Goal: Register for event/course

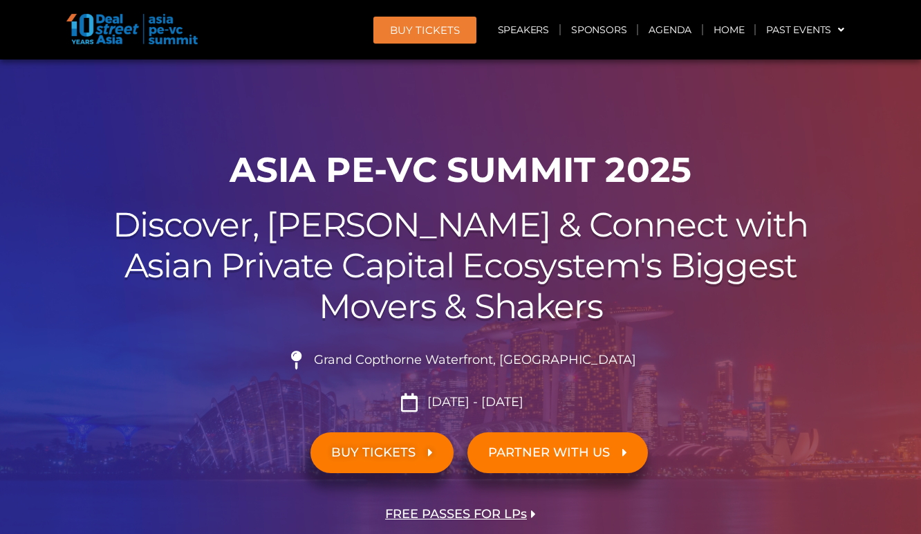
click at [393, 447] on span "BUY TICKETS" at bounding box center [373, 452] width 84 height 13
click at [352, 462] on link "BUY TICKETS" at bounding box center [381, 452] width 143 height 41
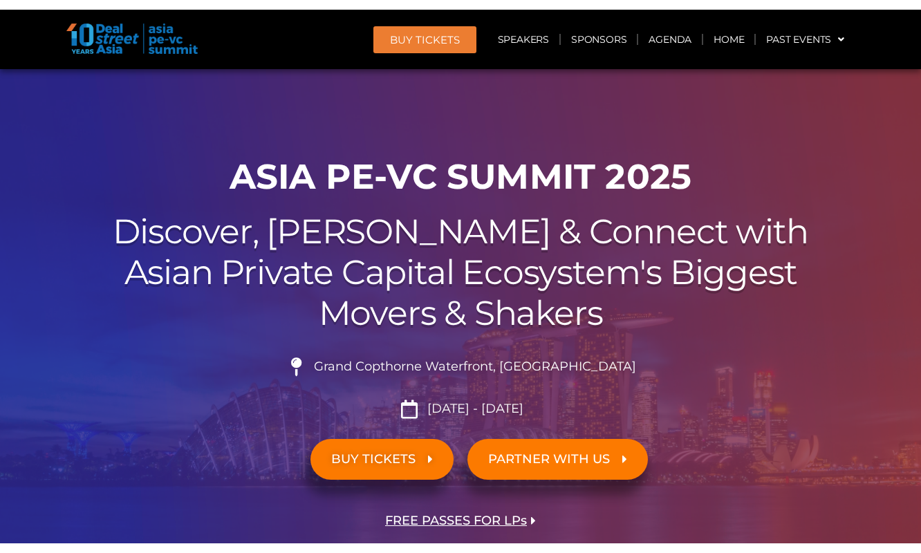
scroll to position [104, 0]
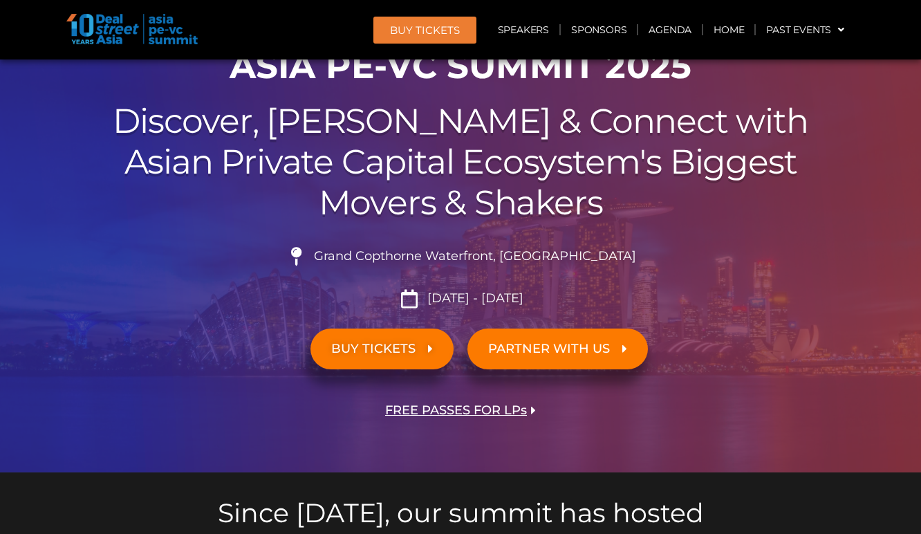
click at [384, 349] on span "BUY TICKETS" at bounding box center [373, 348] width 84 height 13
click at [564, 268] on li "Grand Copthorne Waterfront, Singapore​" at bounding box center [460, 262] width 774 height 30
click at [387, 32] on link "BUY Tickets" at bounding box center [424, 30] width 103 height 27
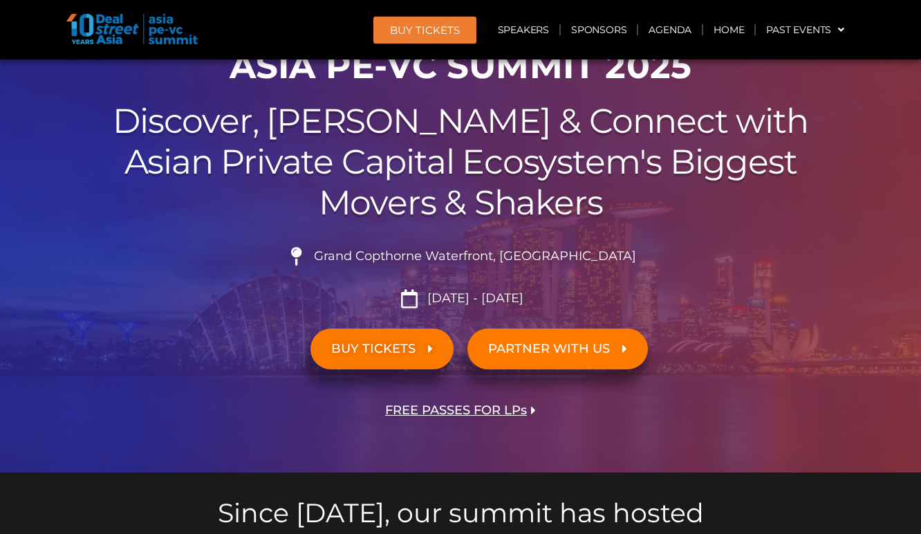
click at [409, 32] on span "BUY Tickets" at bounding box center [425, 30] width 70 height 10
click at [409, 33] on span "BUY Tickets" at bounding box center [425, 30] width 70 height 10
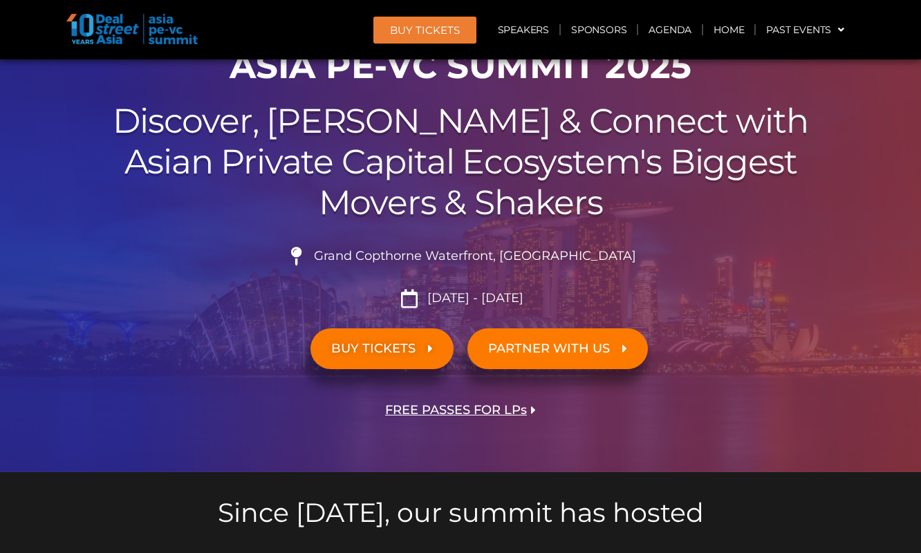
click at [375, 358] on link "BUY TICKETS" at bounding box center [381, 348] width 143 height 41
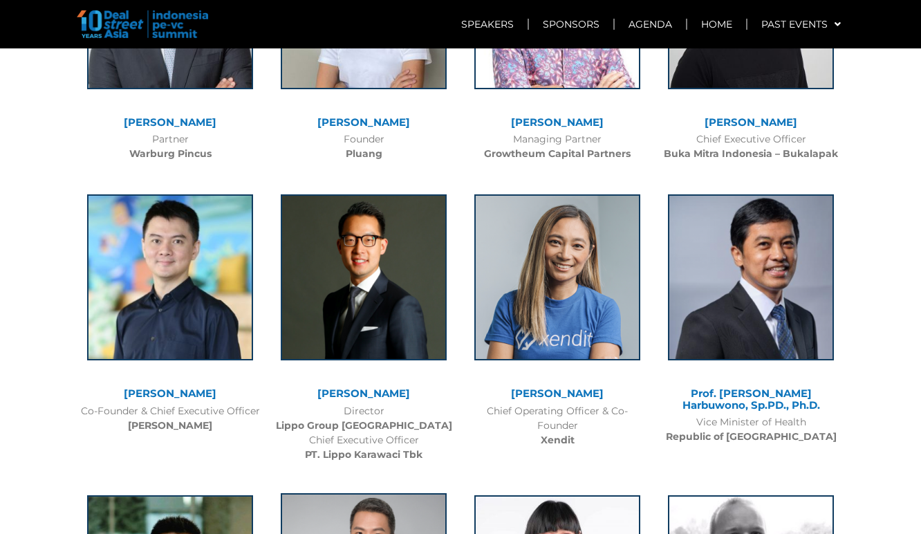
scroll to position [3172, 0]
